Goal: Manage account settings

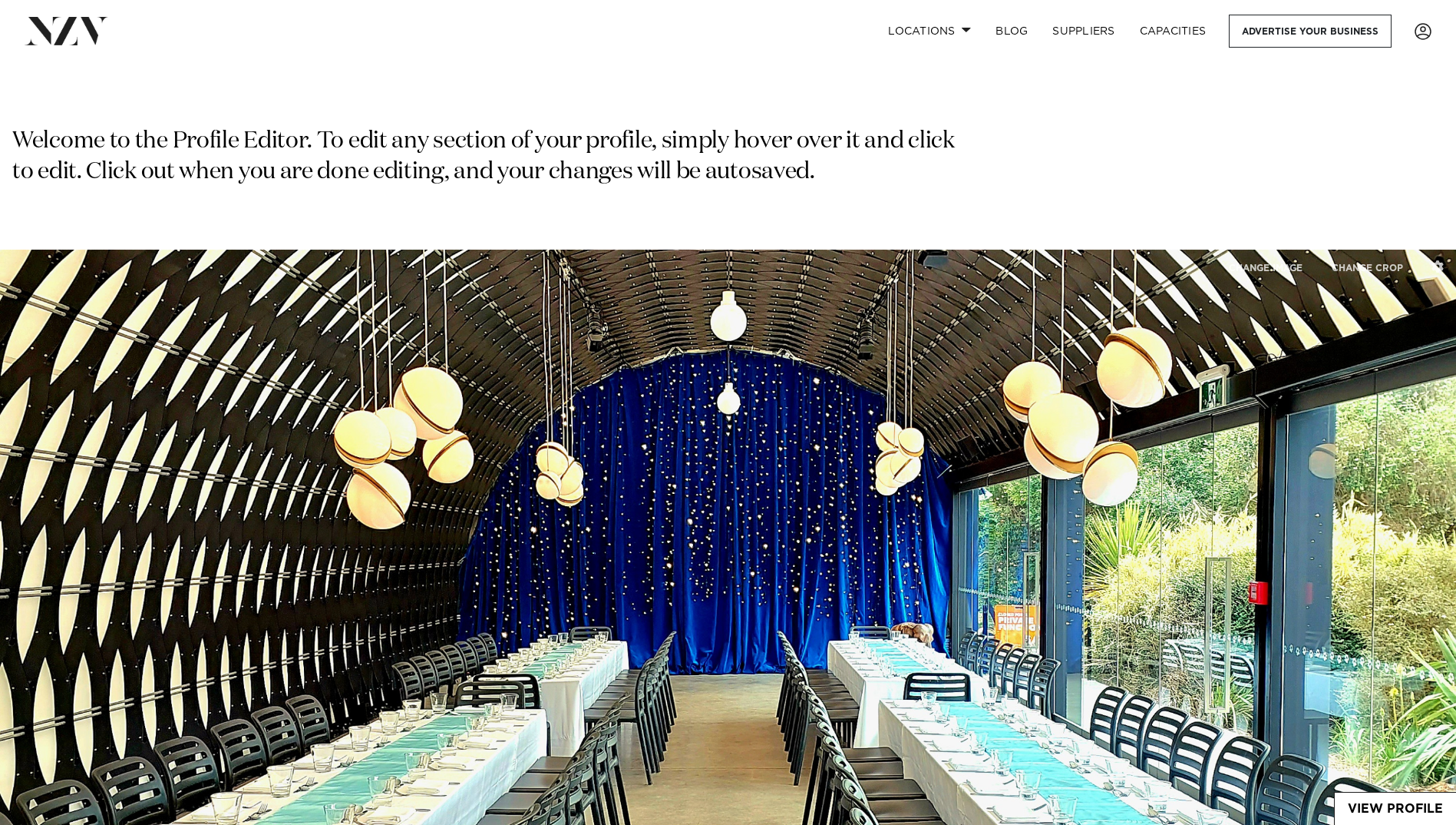
select select "**"
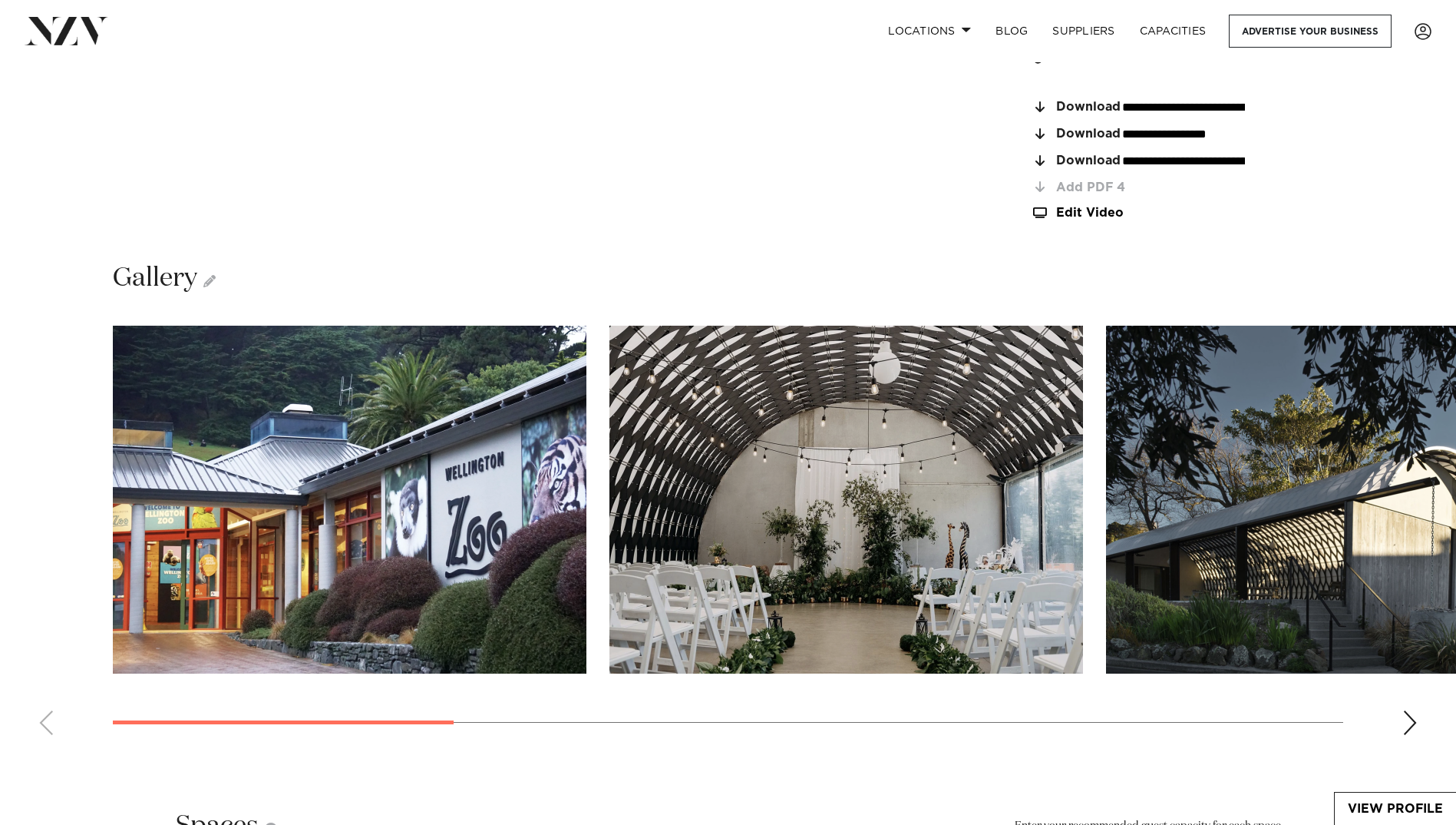
scroll to position [2611, 0]
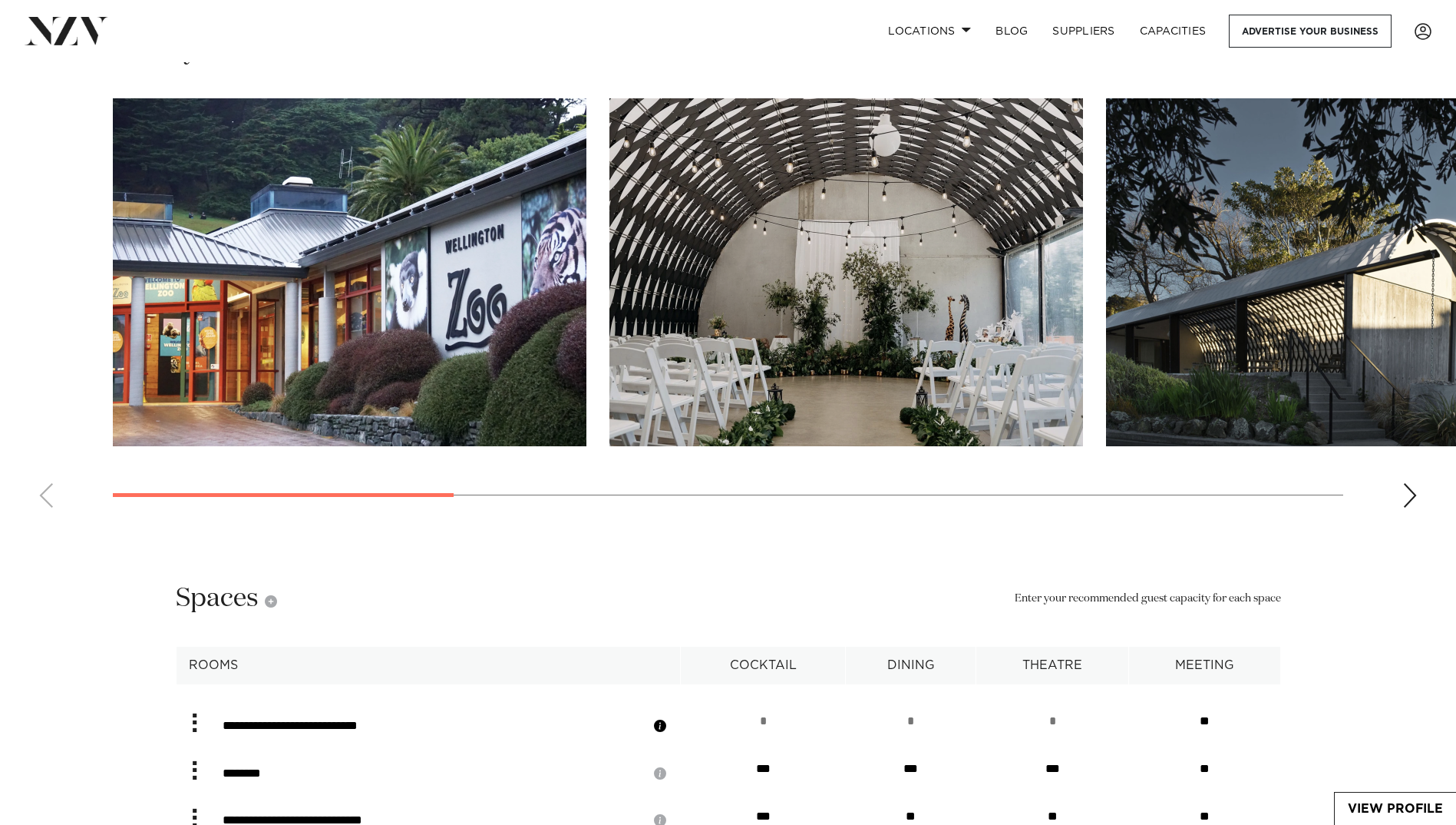
click at [1408, 483] on div "Next slide" at bounding box center [1411, 495] width 16 height 24
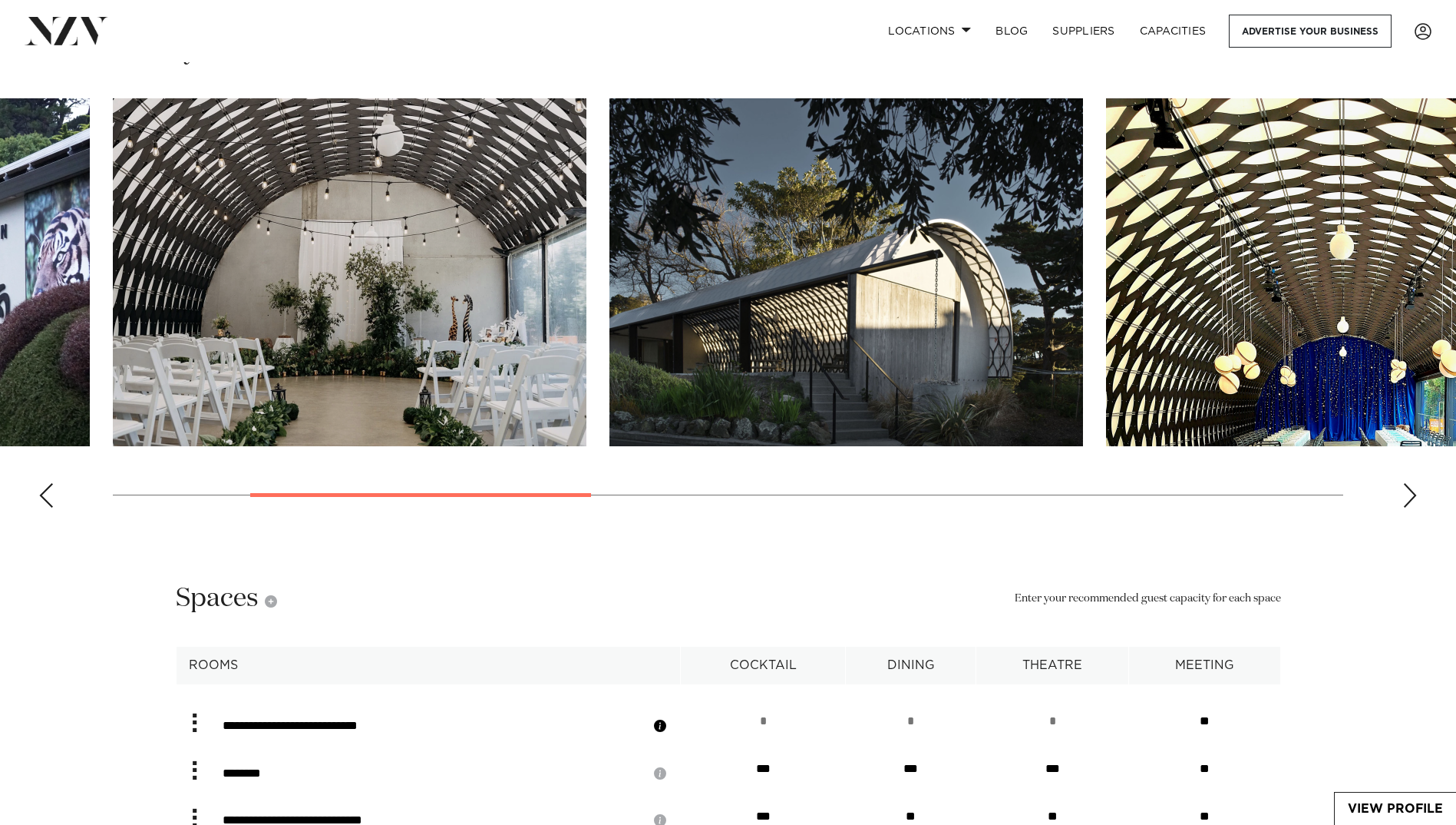
click at [1408, 483] on div "Next slide" at bounding box center [1411, 495] width 16 height 24
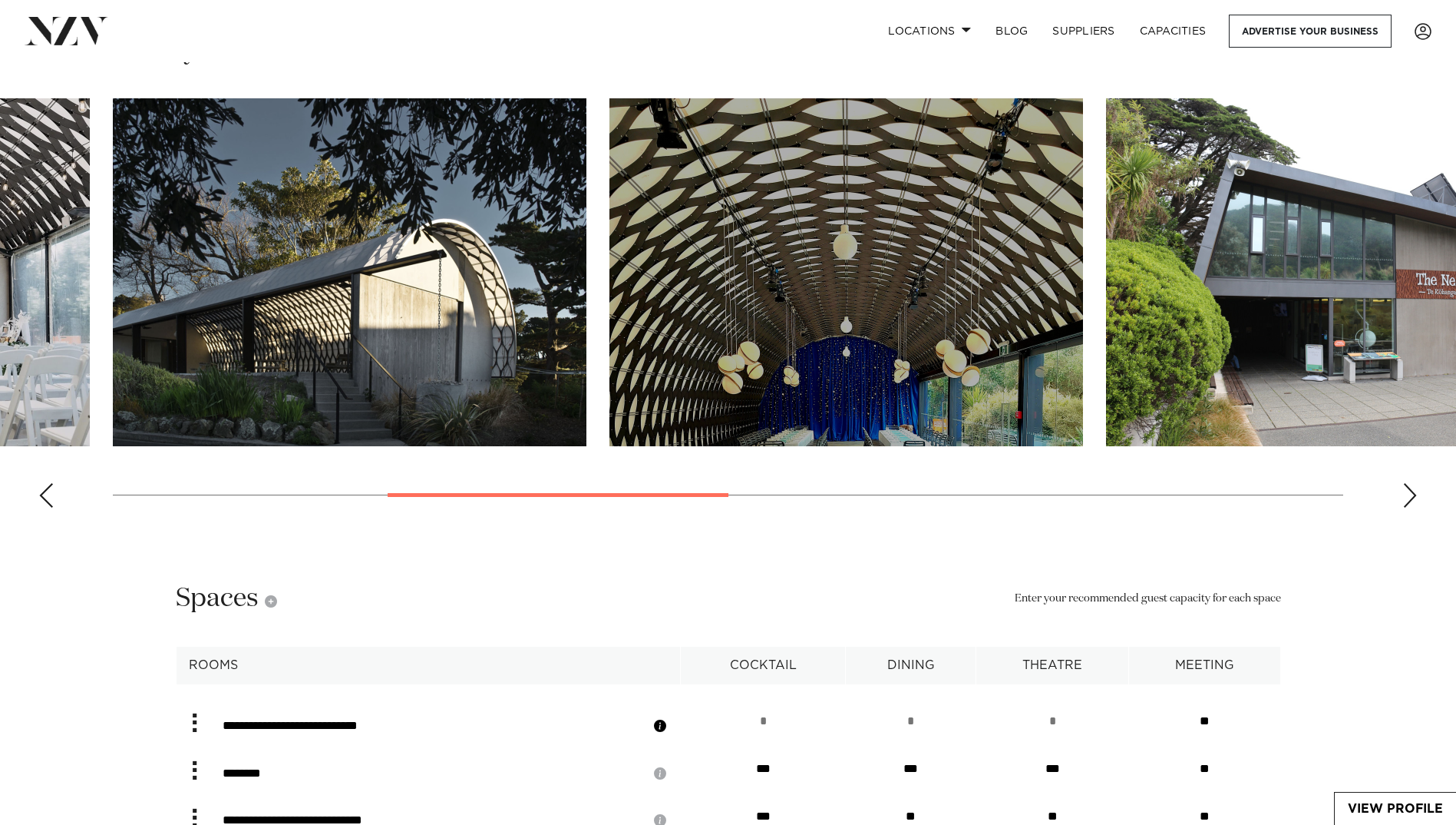
click at [902, 341] on img "4 / 9" at bounding box center [846, 272] width 474 height 348
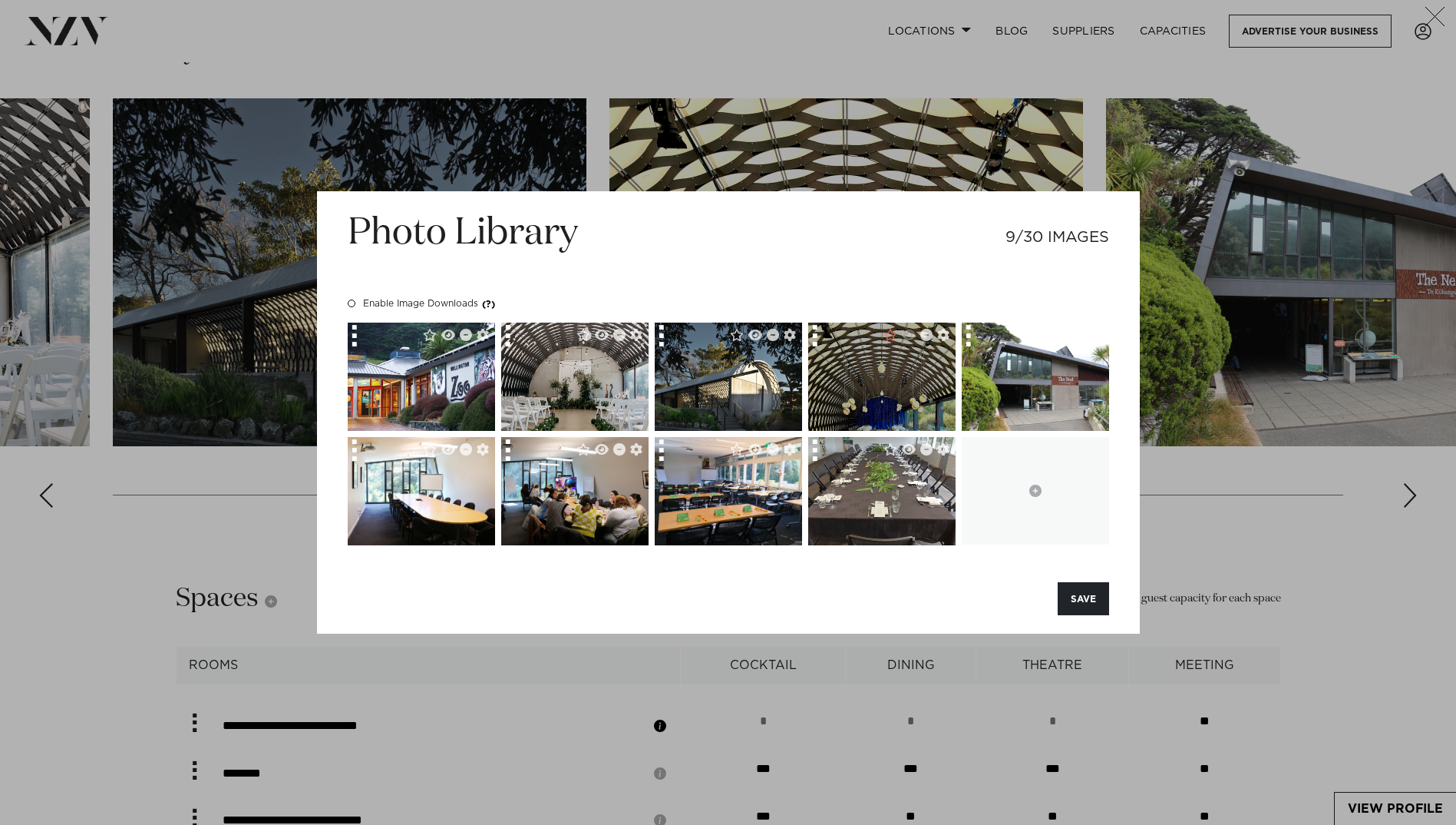
click at [866, 388] on img at bounding box center [882, 421] width 147 height 197
click at [895, 382] on img at bounding box center [882, 421] width 147 height 197
click at [820, 336] on div at bounding box center [819, 338] width 22 height 32
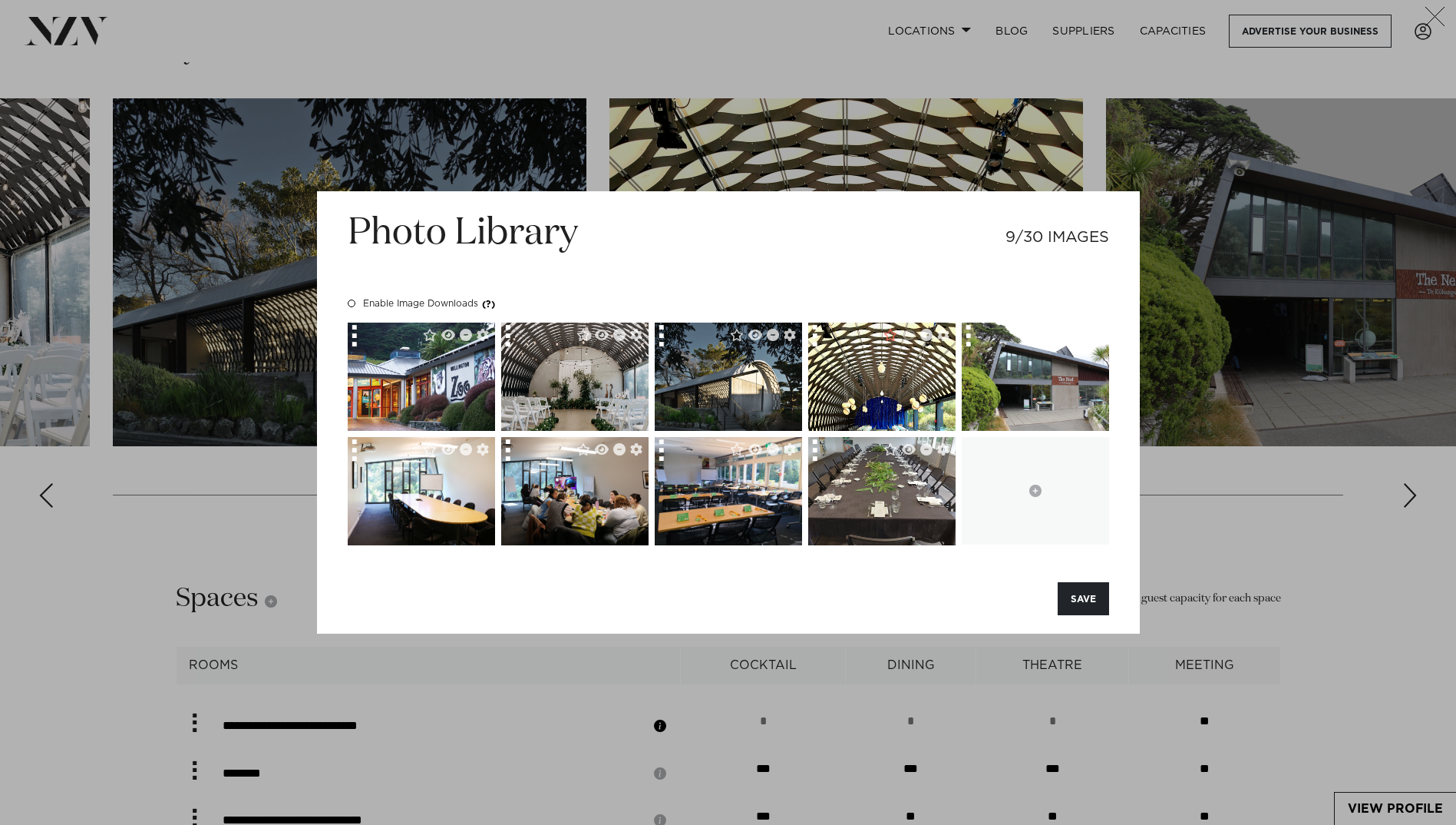
drag, startPoint x: 814, startPoint y: 339, endPoint x: 1344, endPoint y: 293, distance: 532.0
